Goal: Use online tool/utility: Utilize a website feature to perform a specific function

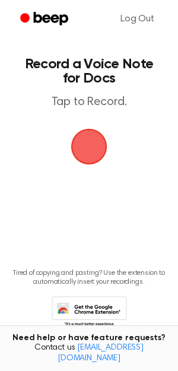
click at [85, 163] on span "button" at bounding box center [88, 146] width 33 height 33
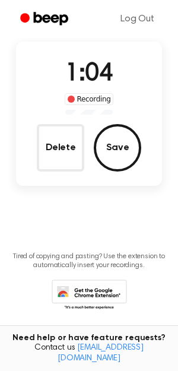
scroll to position [84, 0]
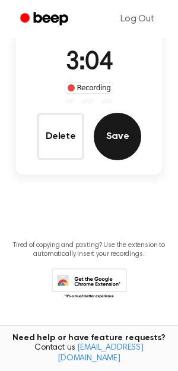
click at [106, 160] on button "Save" at bounding box center [117, 136] width 47 height 47
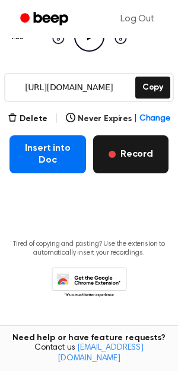
scroll to position [0, 0]
click at [119, 173] on button "Record" at bounding box center [130, 154] width 75 height 38
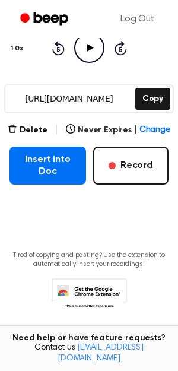
scroll to position [141, 0]
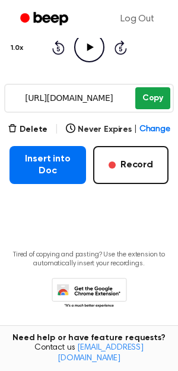
click at [162, 109] on button "Copy" at bounding box center [152, 98] width 35 height 22
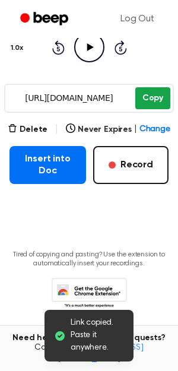
scroll to position [0, 0]
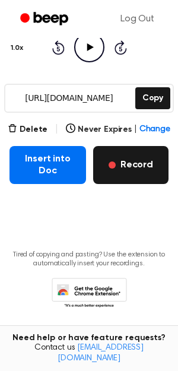
click at [131, 184] on button "Record" at bounding box center [130, 165] width 75 height 38
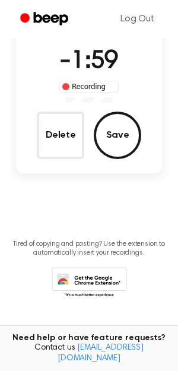
scroll to position [33, 0]
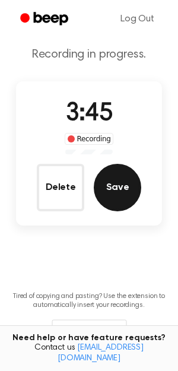
click at [123, 211] on button "Save" at bounding box center [117, 187] width 47 height 47
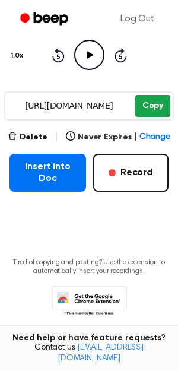
scroll to position [0, 0]
click at [140, 117] on button "Copy" at bounding box center [152, 106] width 35 height 22
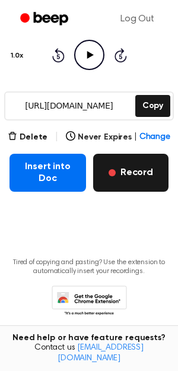
click at [132, 192] on button "Record" at bounding box center [130, 173] width 75 height 38
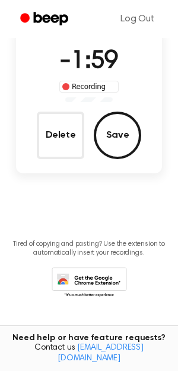
scroll to position [26, 0]
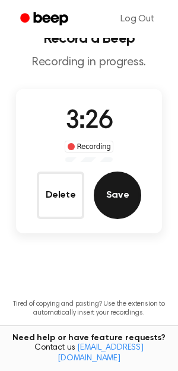
click at [122, 219] on button "Save" at bounding box center [117, 194] width 47 height 47
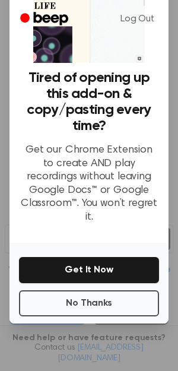
scroll to position [144, 0]
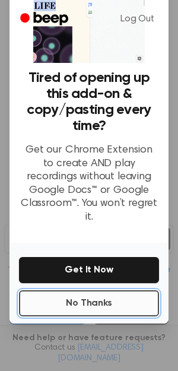
click at [104, 290] on button "No Thanks" at bounding box center [89, 303] width 140 height 26
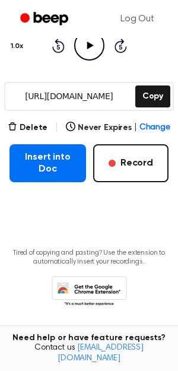
scroll to position [165, 0]
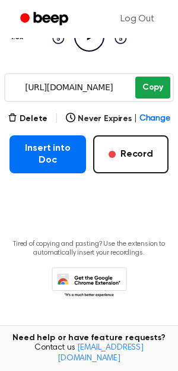
click at [145, 99] on button "Copy" at bounding box center [152, 88] width 35 height 22
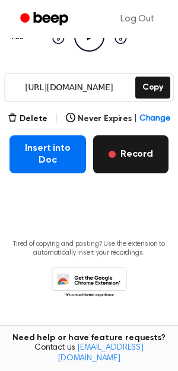
click at [120, 173] on button "Record" at bounding box center [130, 154] width 75 height 38
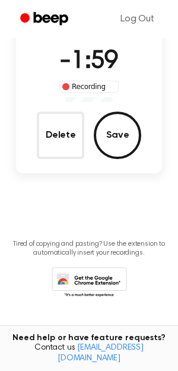
scroll to position [58, 0]
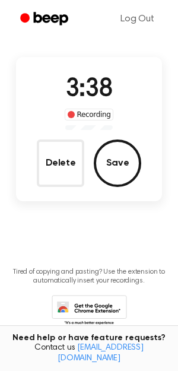
drag, startPoint x: 128, startPoint y: 211, endPoint x: 103, endPoint y: 287, distance: 80.5
click at [103, 287] on main "Record a Beep Recording in progress. 3:38 Recording Delete Save Tired of copyin…" at bounding box center [89, 151] width 178 height 418
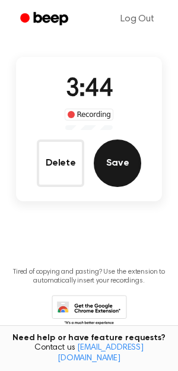
click at [135, 187] on button "Save" at bounding box center [117, 162] width 47 height 47
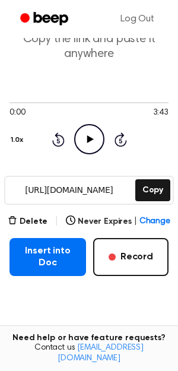
scroll to position [46, 0]
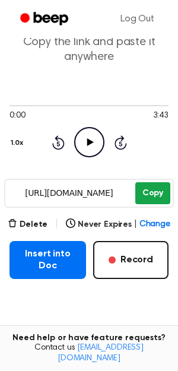
click at [155, 204] on button "Copy" at bounding box center [152, 193] width 35 height 22
